Goal: Information Seeking & Learning: Learn about a topic

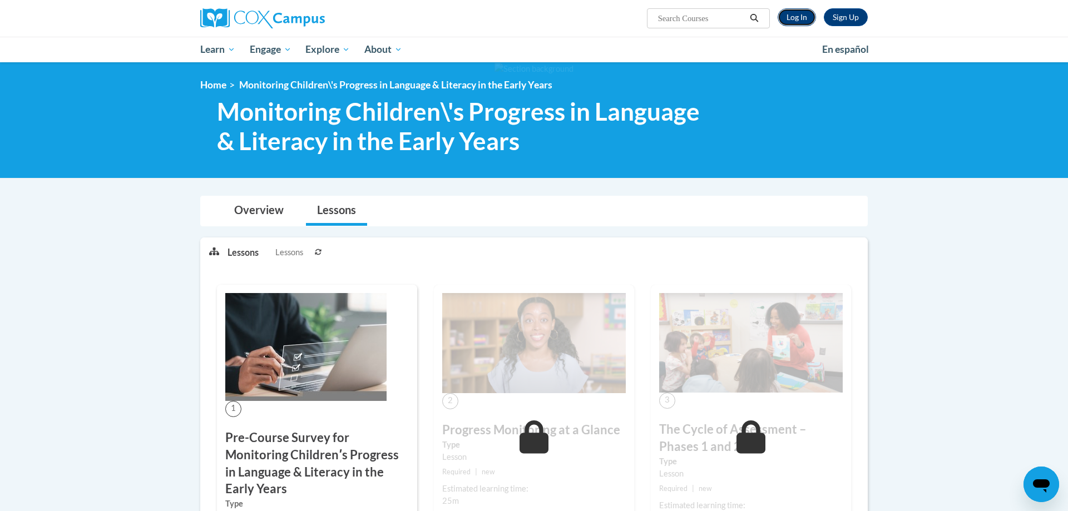
click at [798, 21] on link "Log In" at bounding box center [797, 17] width 38 height 18
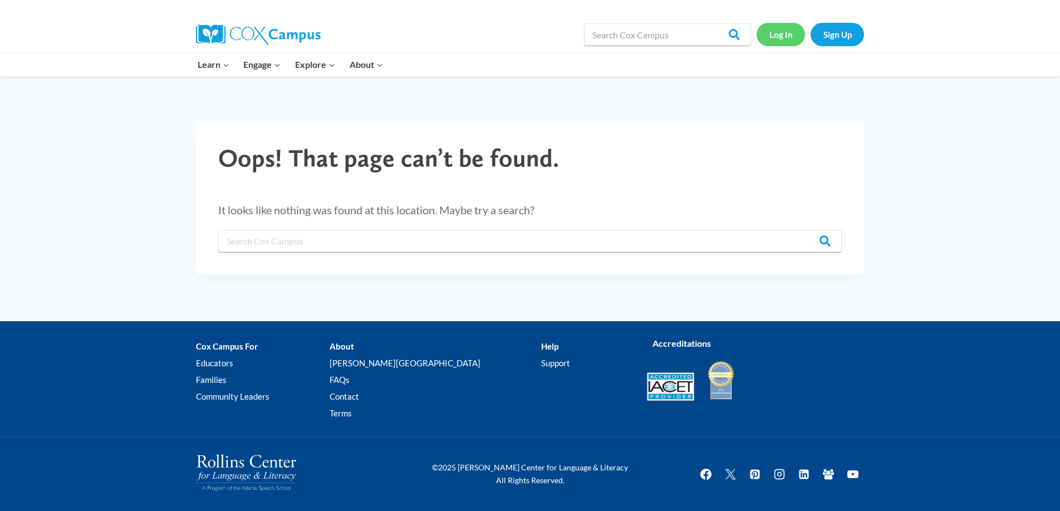
click at [786, 37] on link "Log In" at bounding box center [780, 34] width 48 height 23
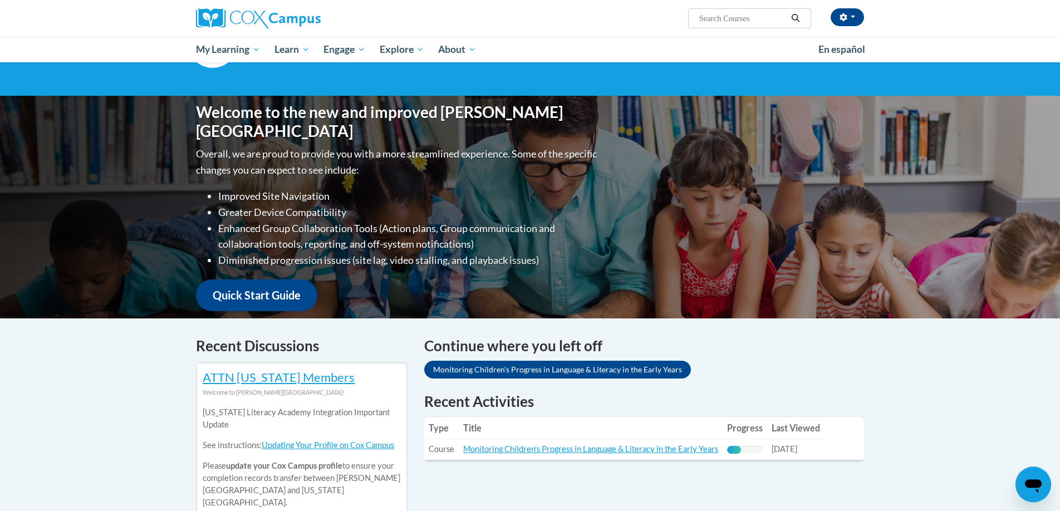
scroll to position [170, 0]
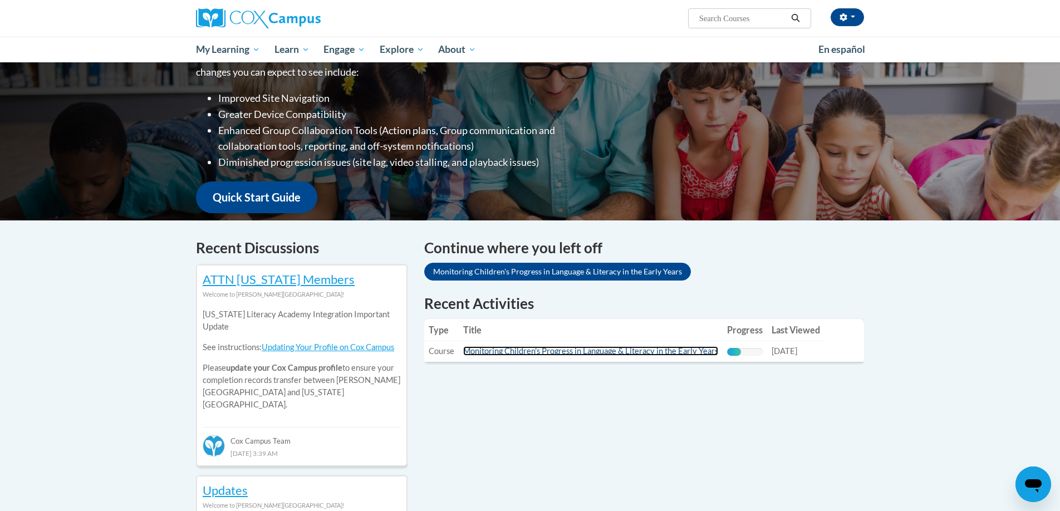
click at [645, 352] on link "Monitoring Children's Progress in Language & Literacy in the Early Years" at bounding box center [590, 350] width 255 height 9
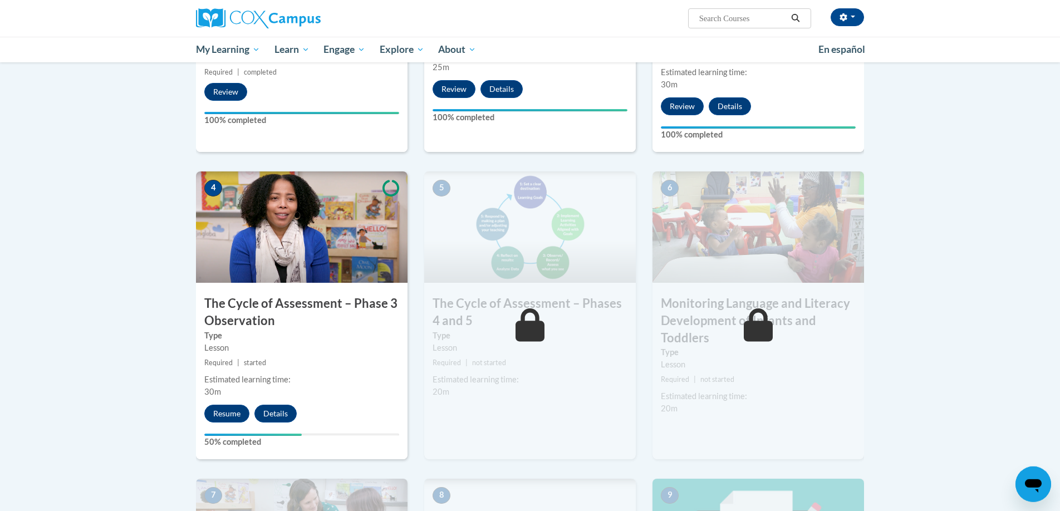
scroll to position [454, 0]
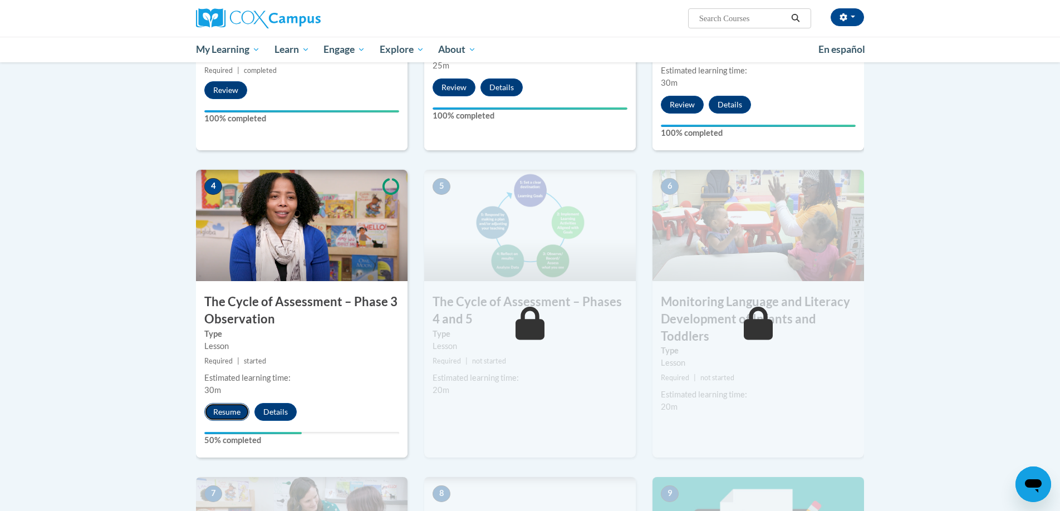
click at [239, 416] on button "Resume" at bounding box center [226, 412] width 45 height 18
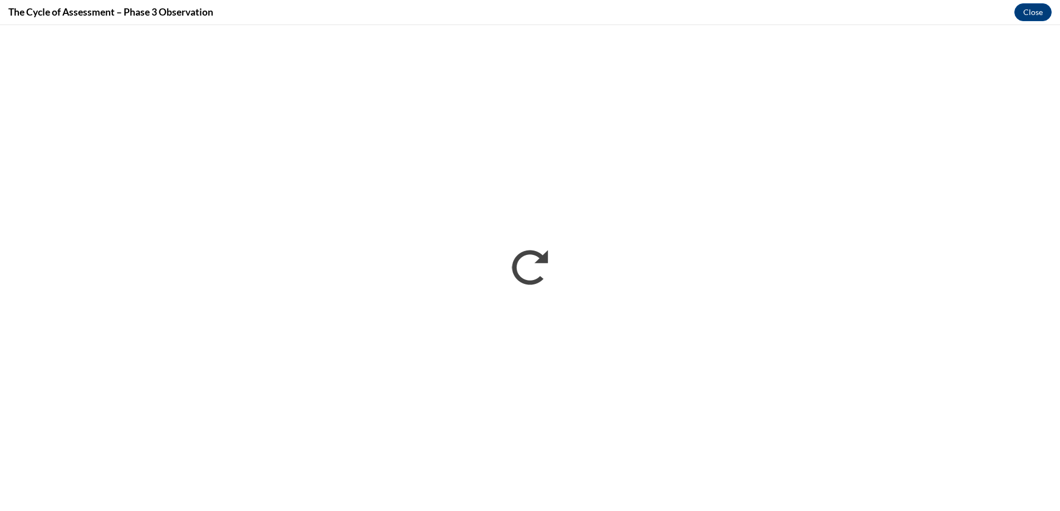
scroll to position [0, 0]
